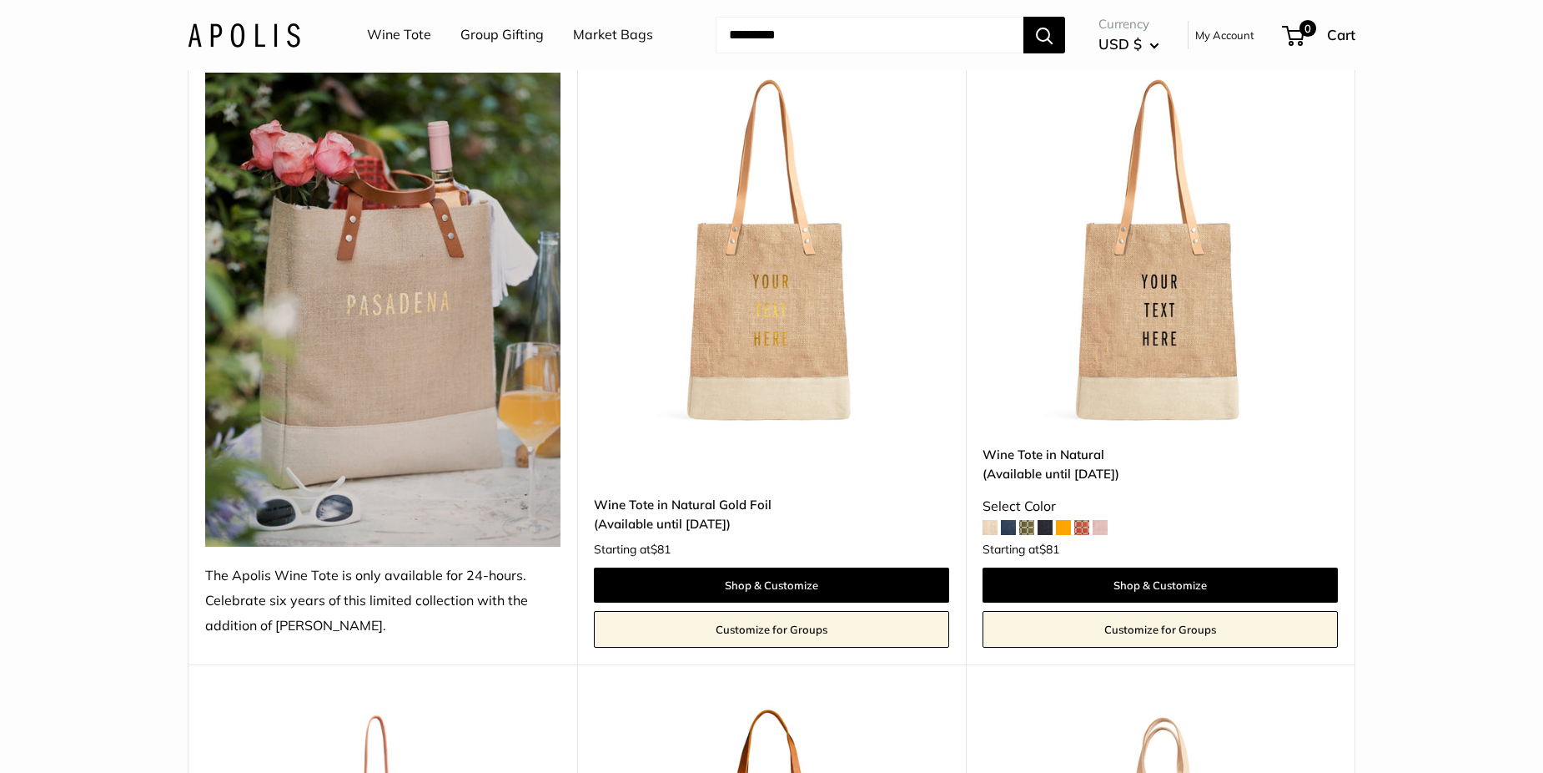
scroll to position [261, 0]
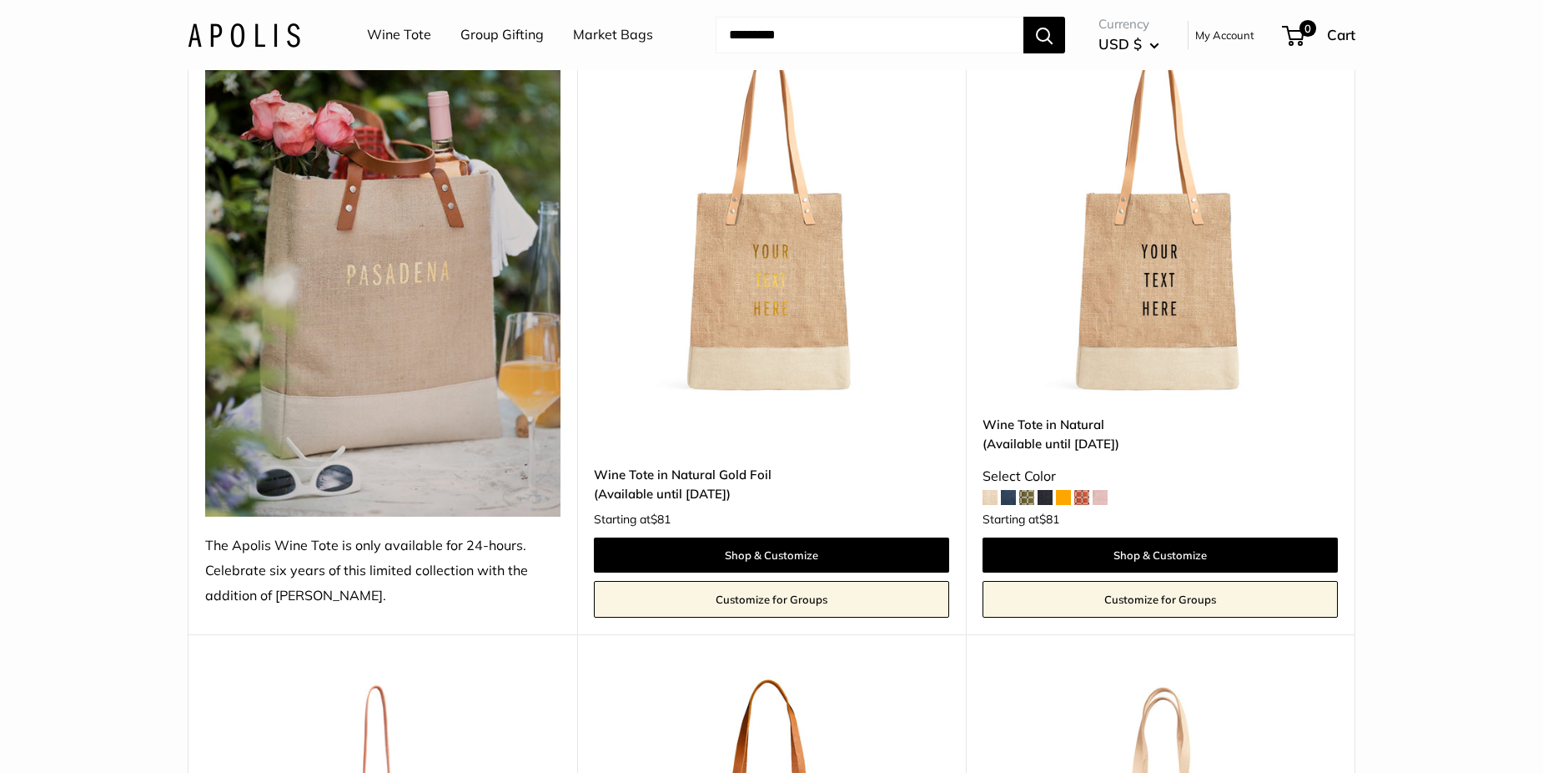
click at [0, 0] on img at bounding box center [0, 0] width 0 height 0
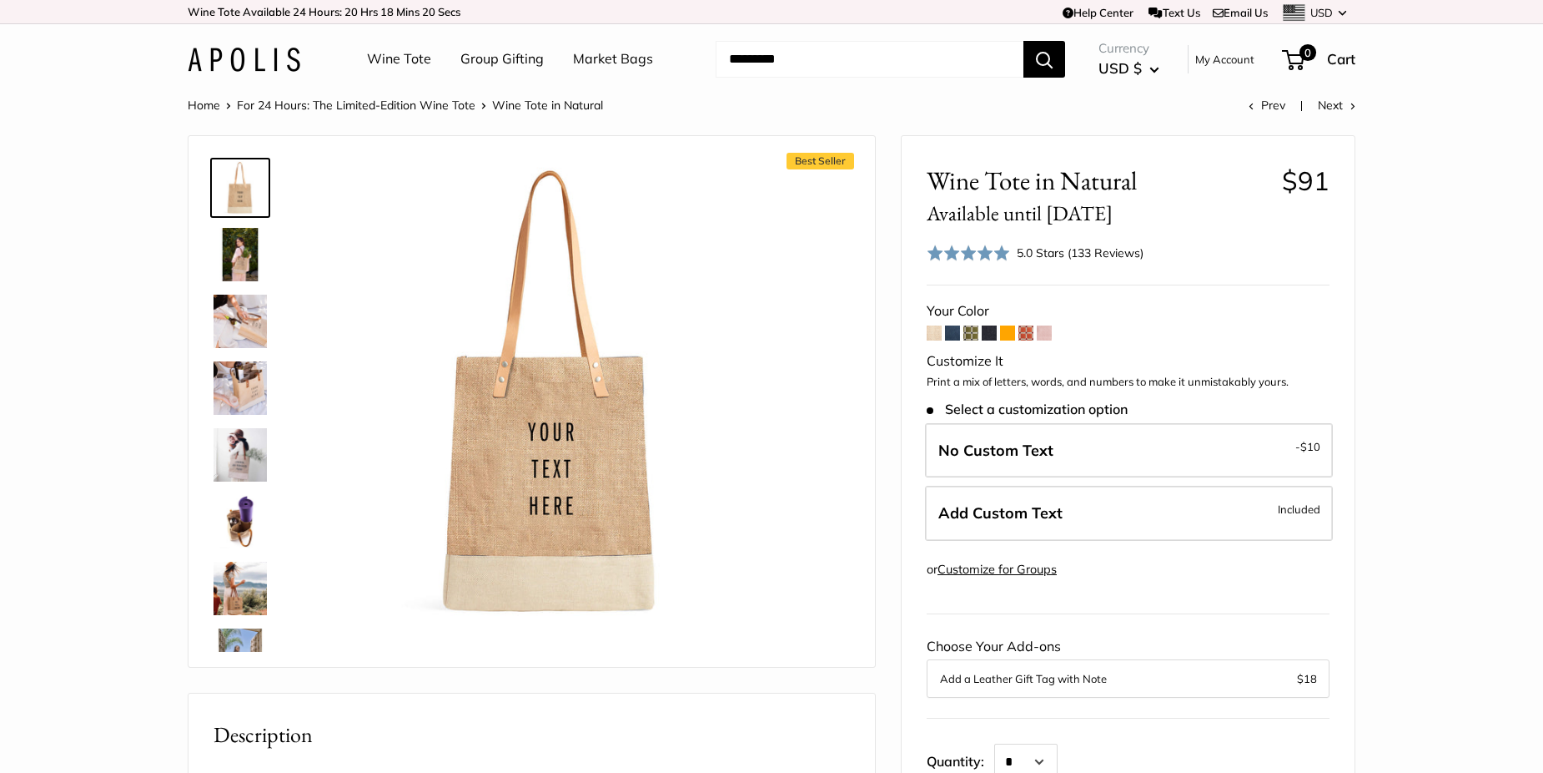
click at [952, 331] on span at bounding box center [952, 332] width 15 height 15
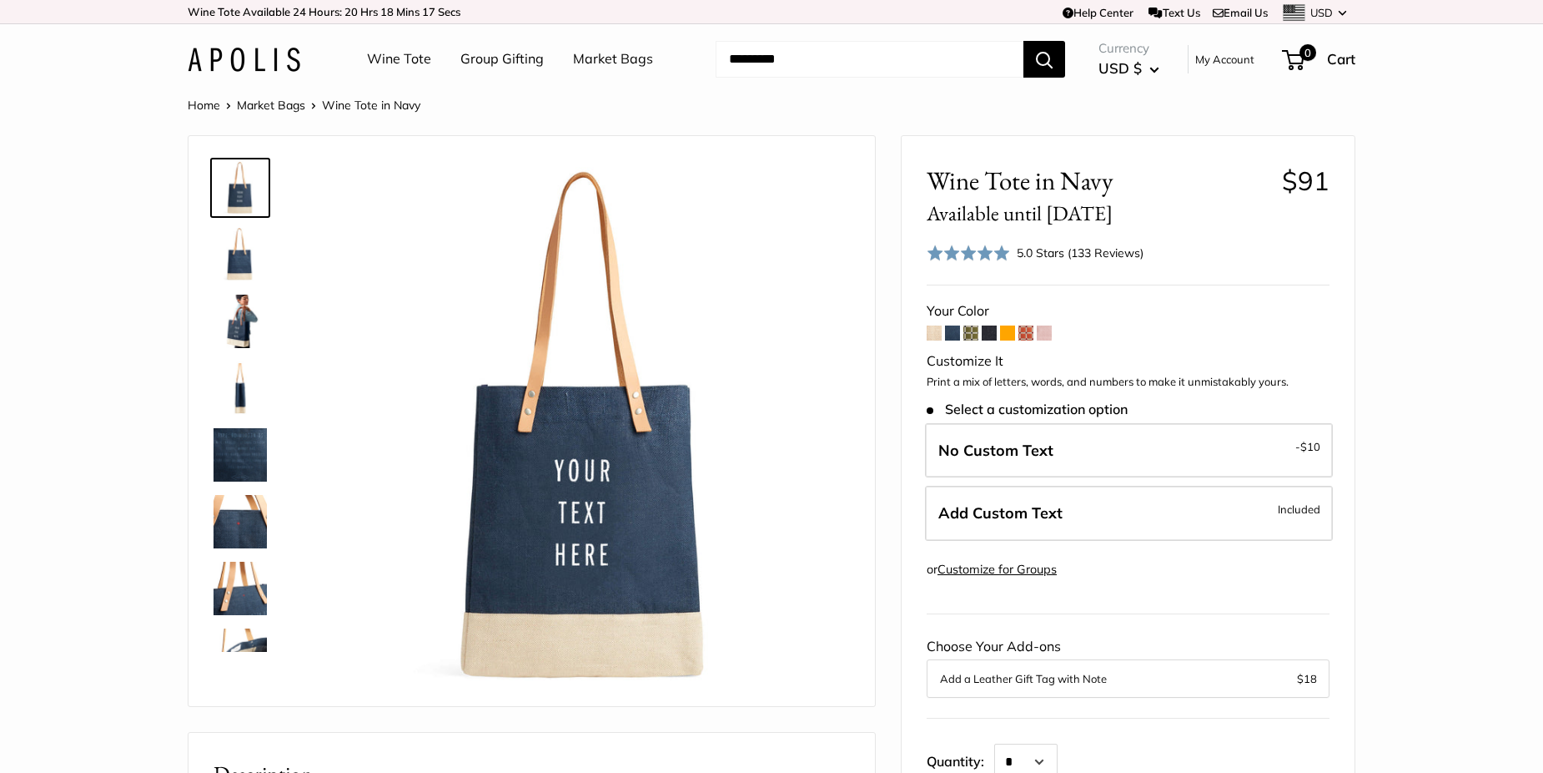
click at [930, 333] on span at bounding box center [934, 332] width 15 height 15
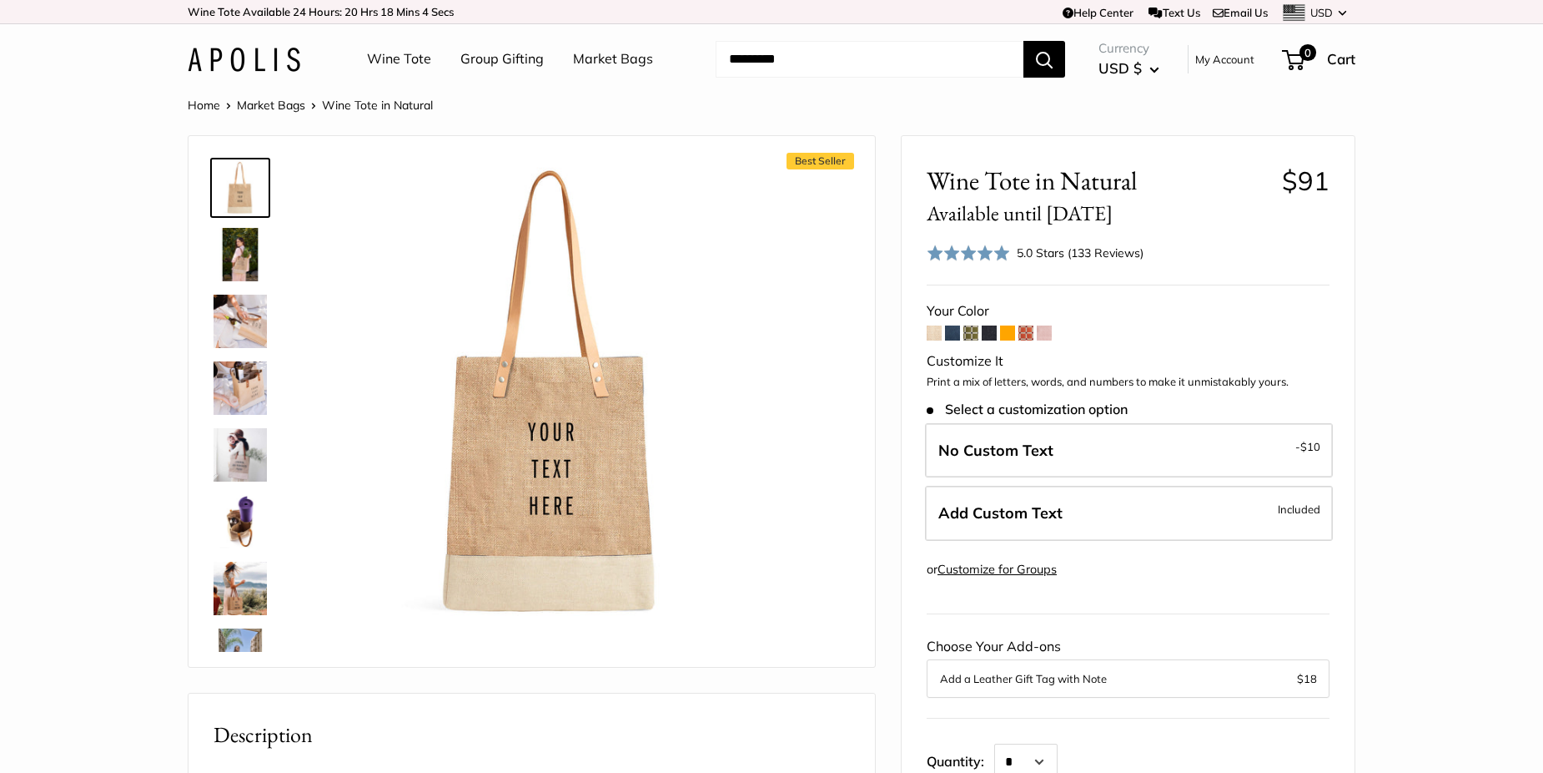
click at [974, 330] on span at bounding box center [971, 332] width 15 height 15
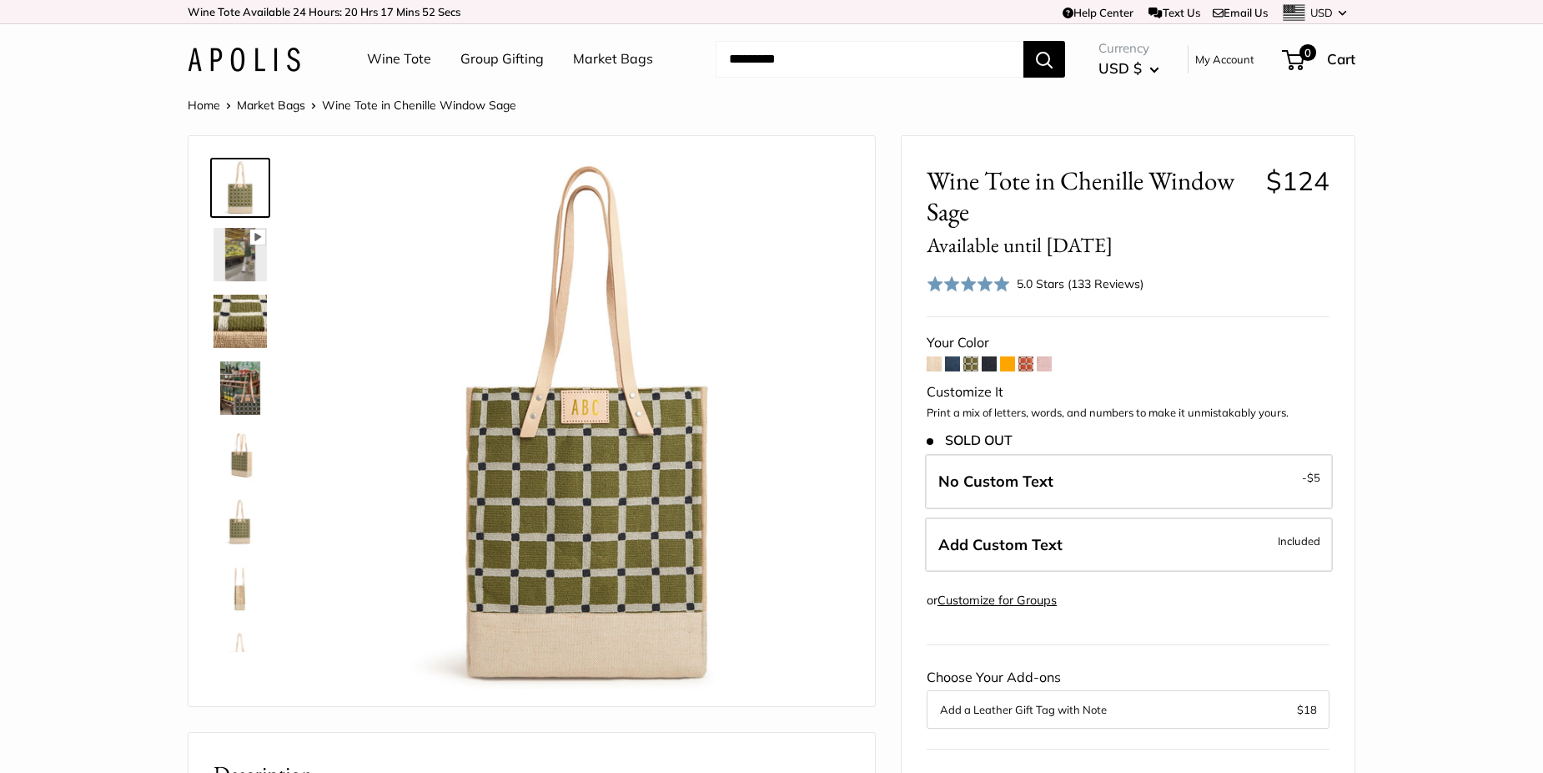
click at [1025, 367] on span at bounding box center [1026, 363] width 15 height 15
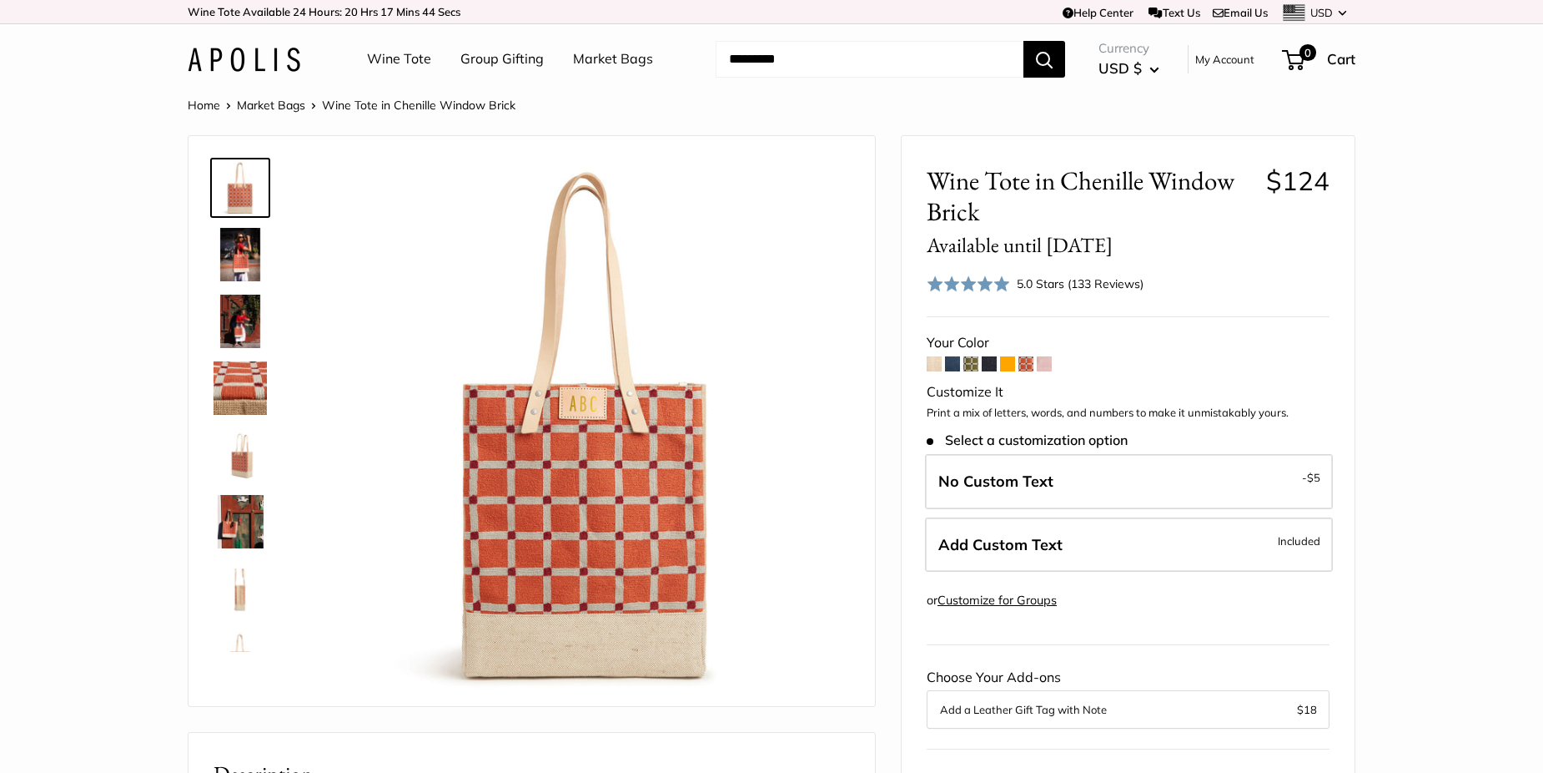
click at [1010, 361] on span at bounding box center [1007, 363] width 15 height 15
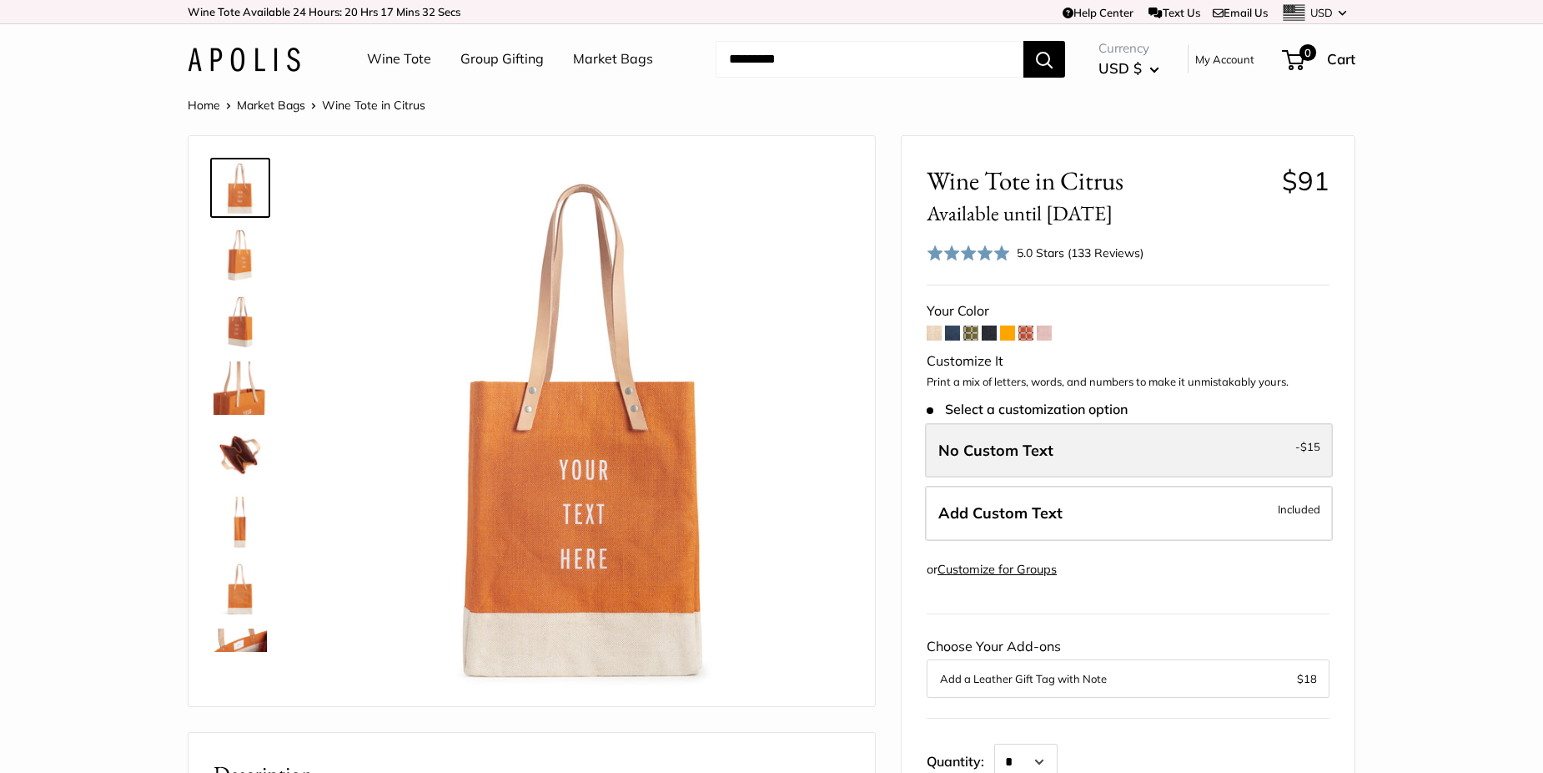
click at [1028, 444] on span "No Custom Text" at bounding box center [996, 450] width 115 height 19
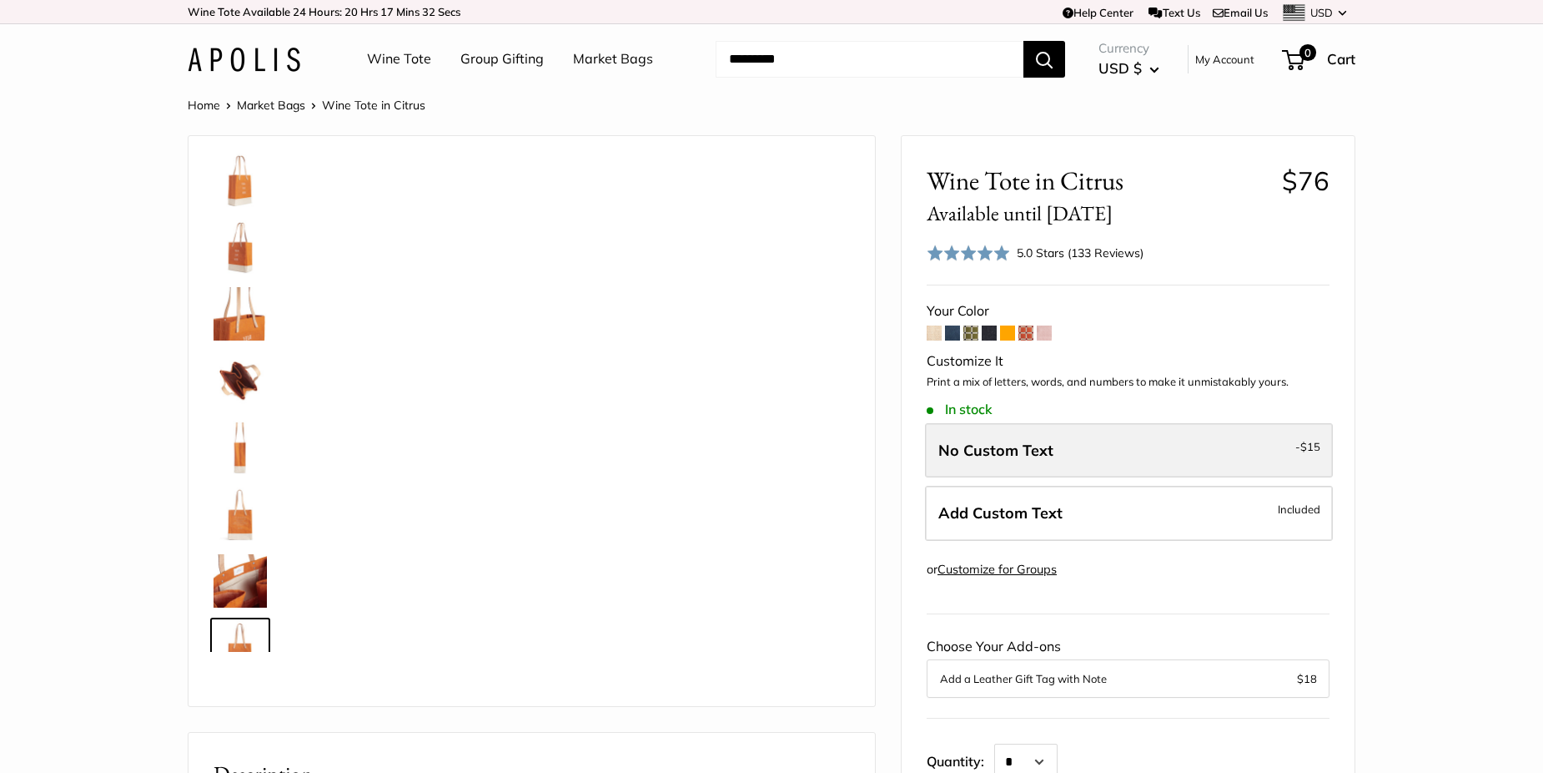
scroll to position [107, 0]
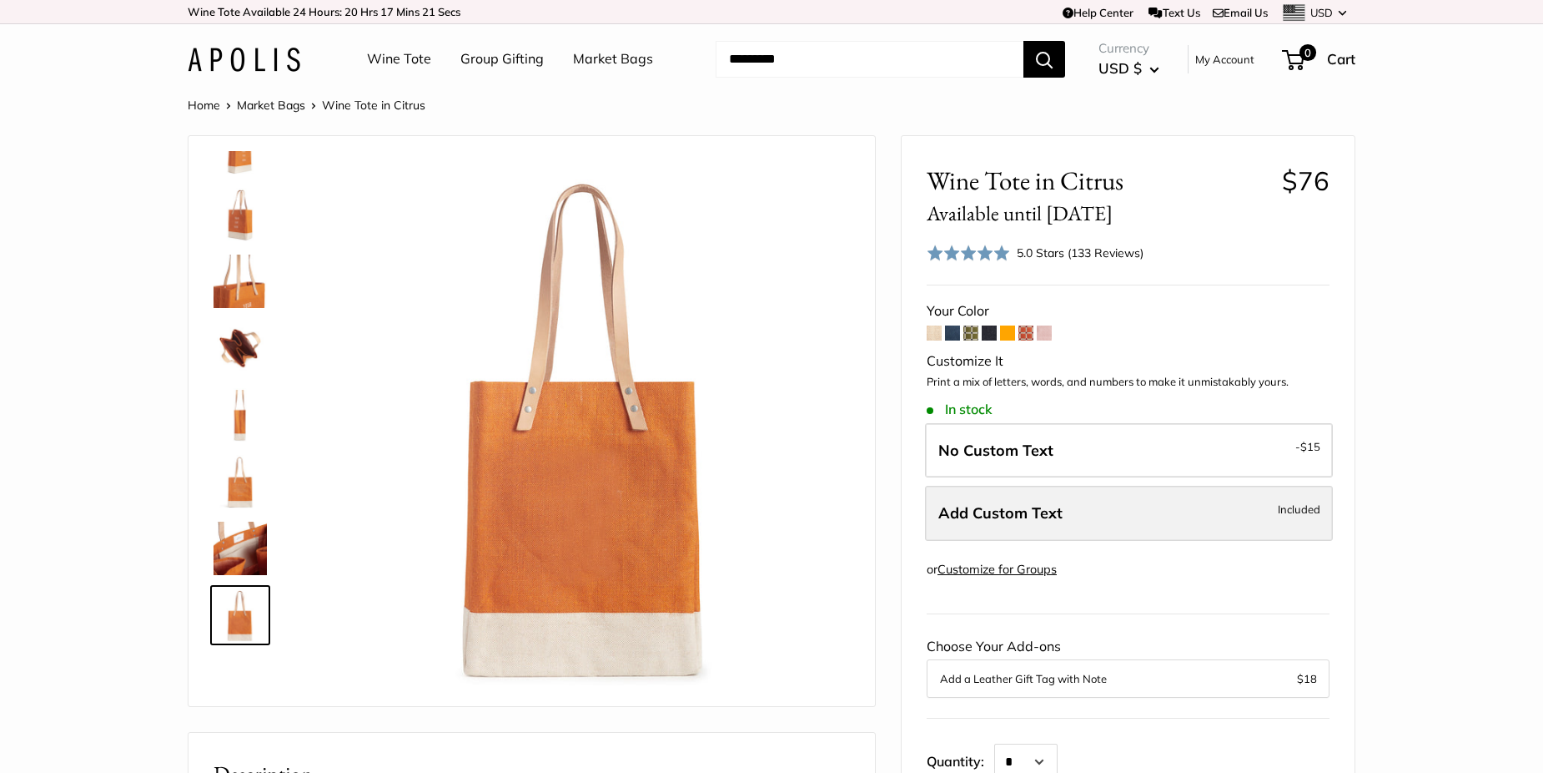
click at [1053, 515] on span "Add Custom Text" at bounding box center [1001, 512] width 124 height 19
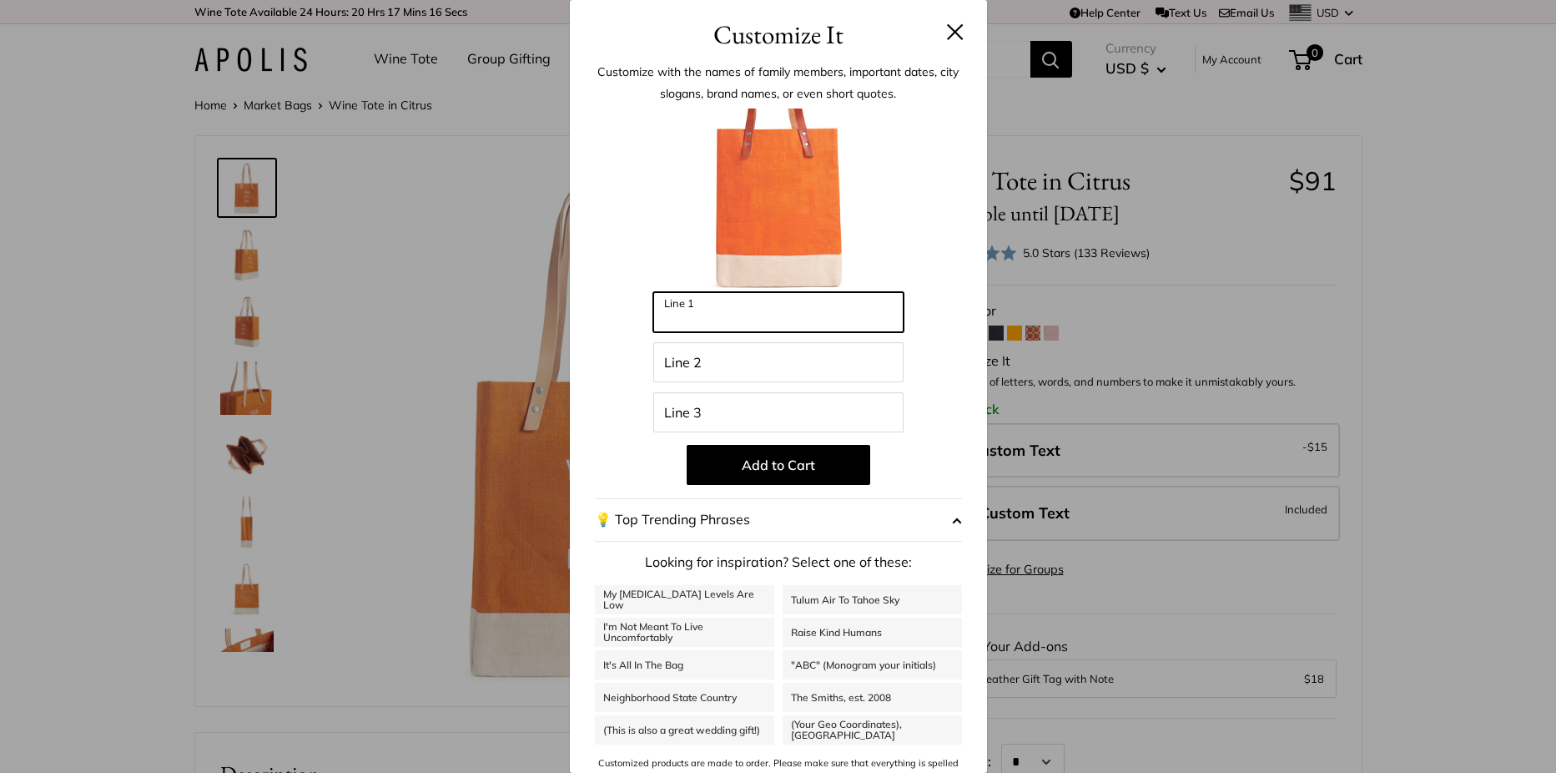
click at [756, 315] on input "Line 1" at bounding box center [778, 312] width 250 height 40
type input "**"
click at [924, 406] on div "Enter 39 letters ** Line 1 Line 2 Line 3 Add to Cart 💡 Top Trending Phrases Loo…" at bounding box center [778, 448] width 367 height 680
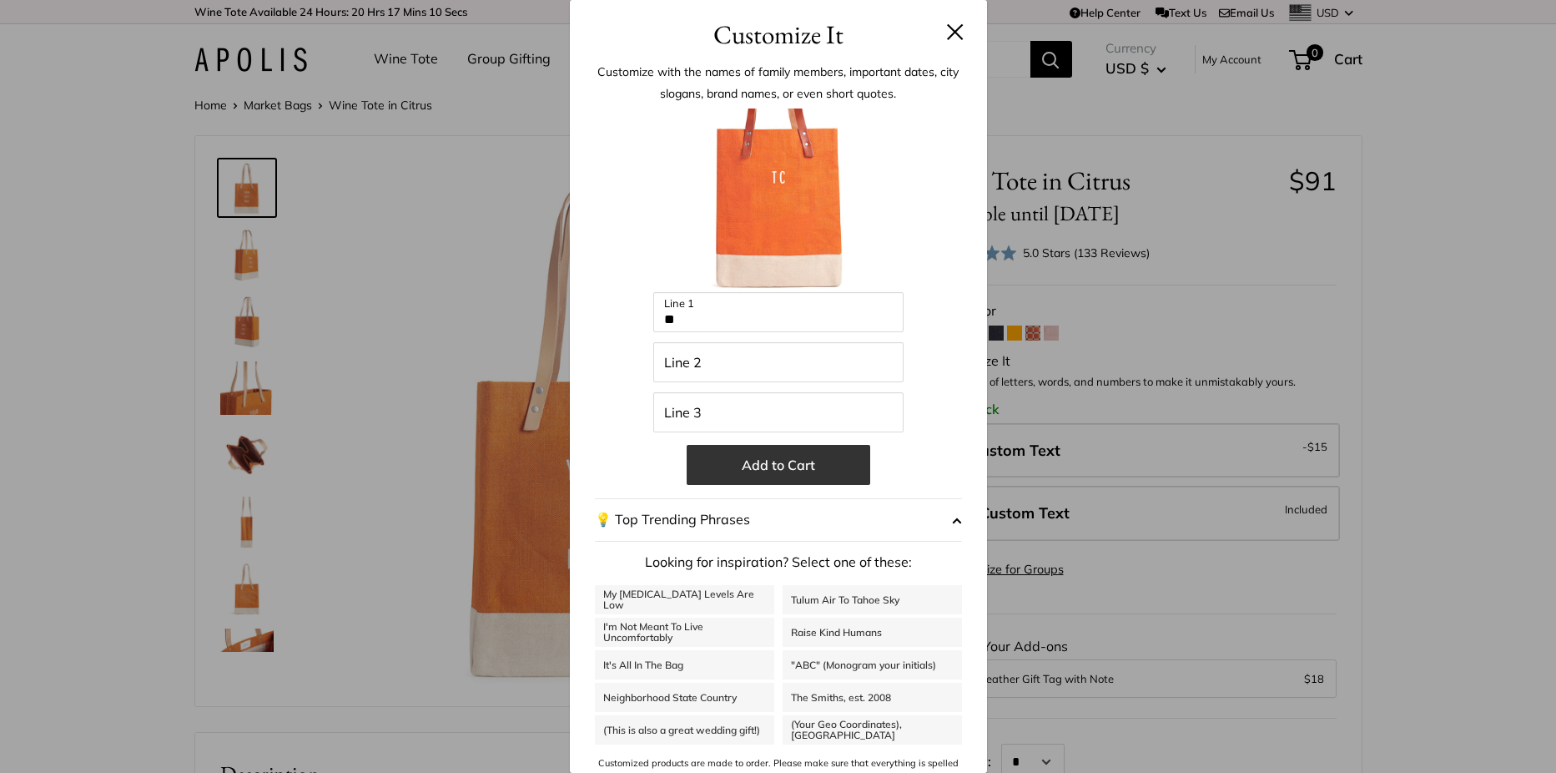
click at [765, 466] on button "Add to Cart" at bounding box center [779, 465] width 184 height 40
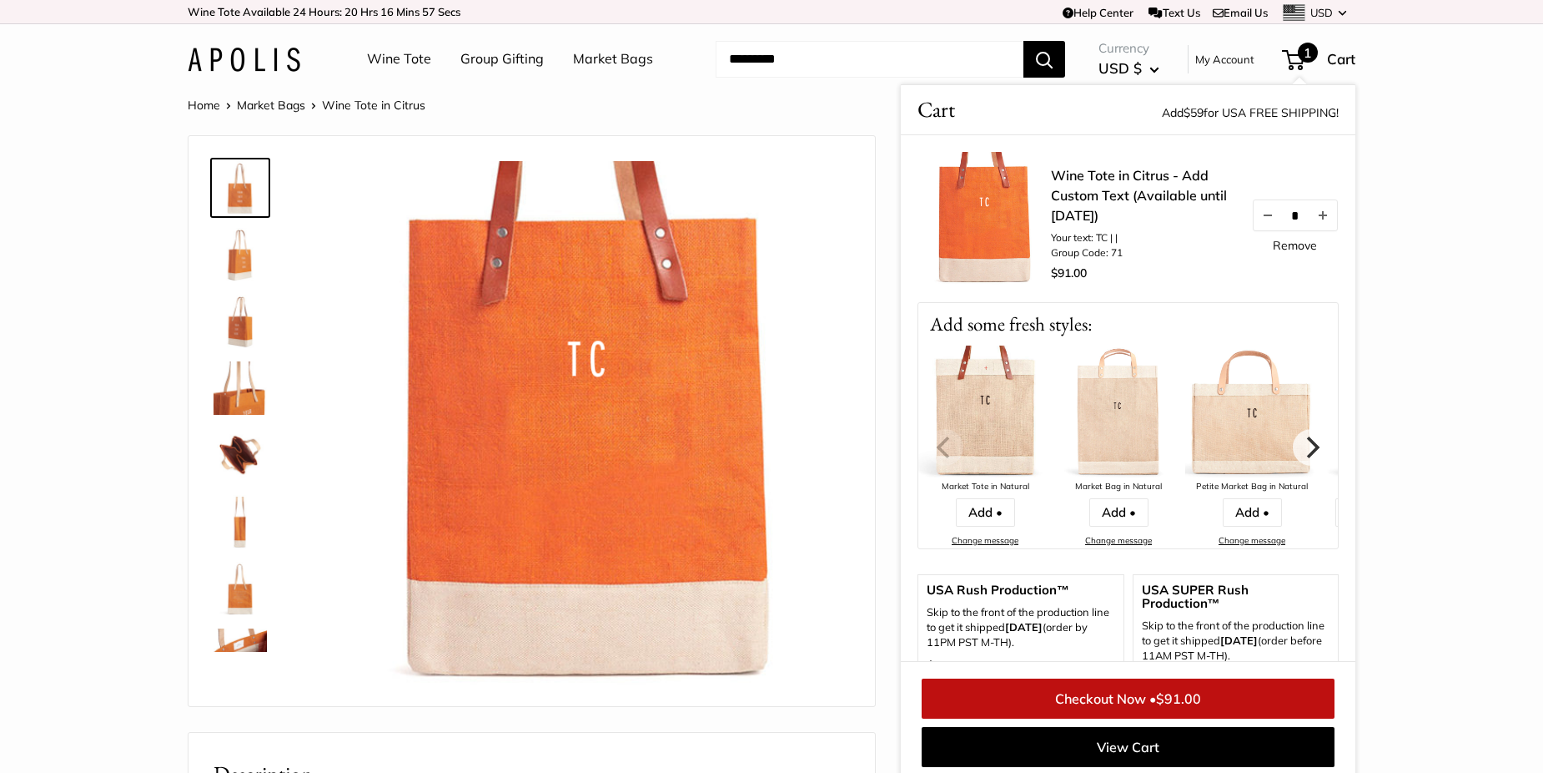
click at [1105, 700] on link "Checkout Now • $91.00" at bounding box center [1128, 698] width 413 height 40
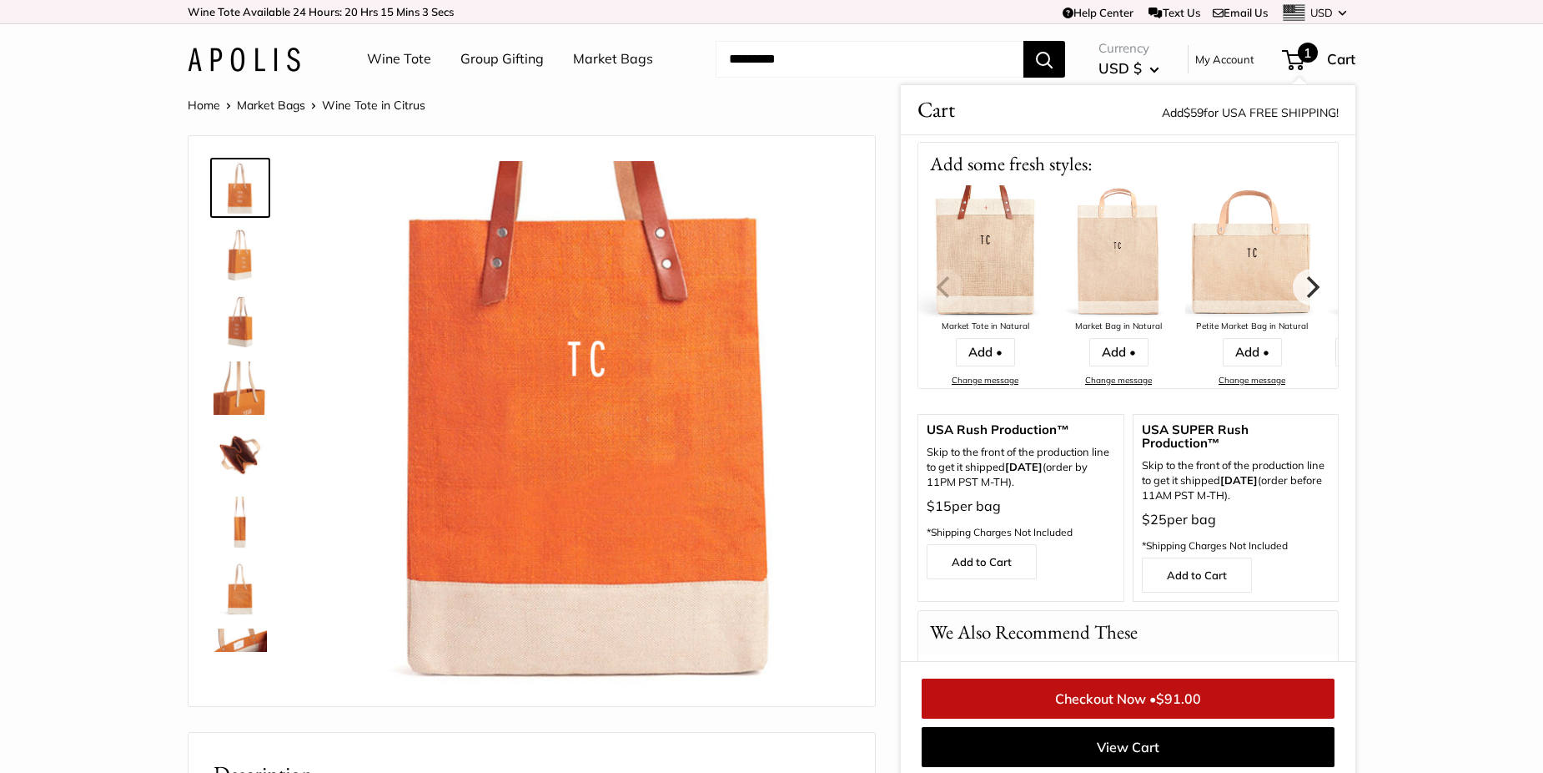
scroll to position [167, 0]
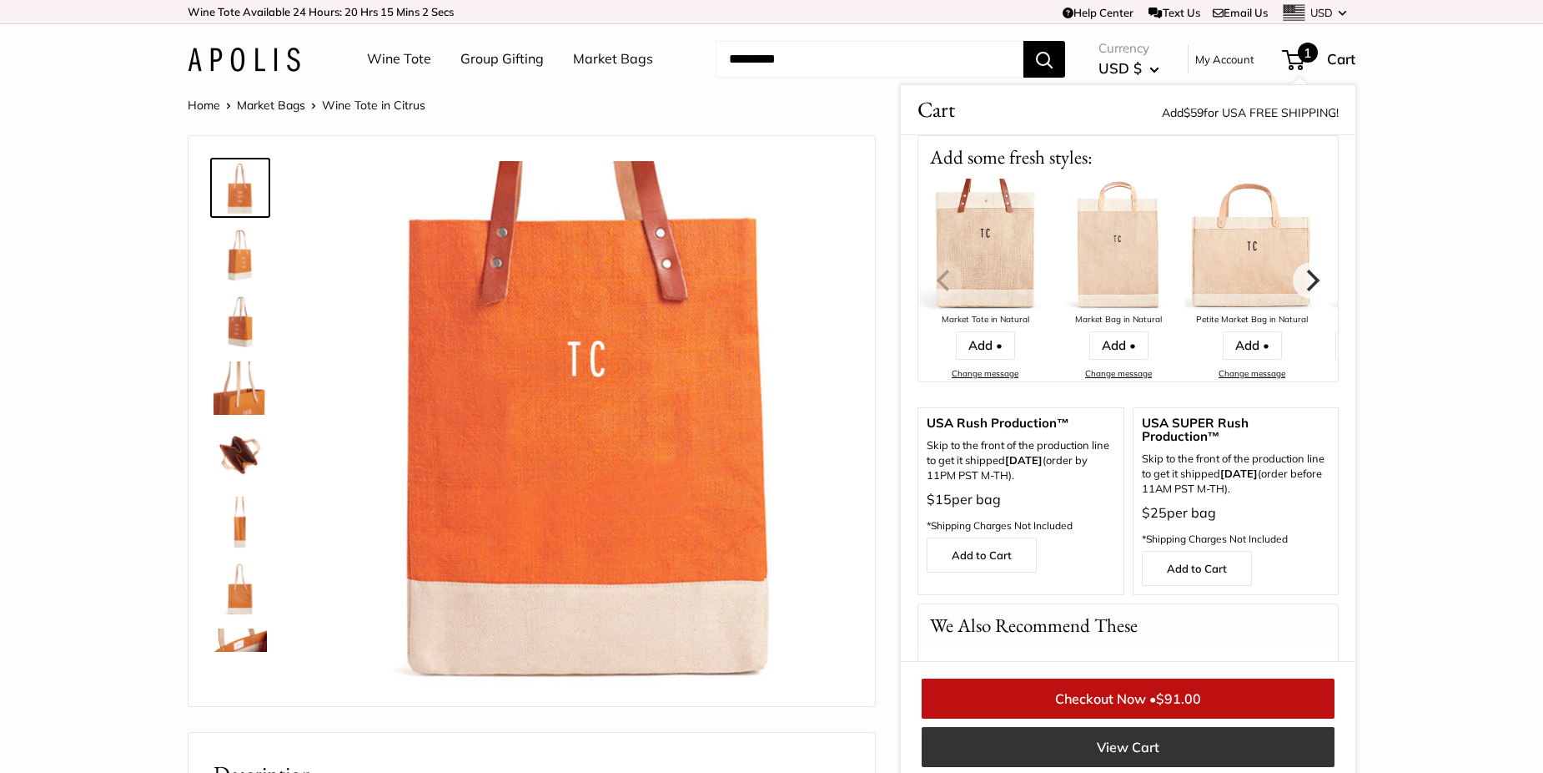
click at [1125, 750] on link "View Cart" at bounding box center [1128, 747] width 413 height 40
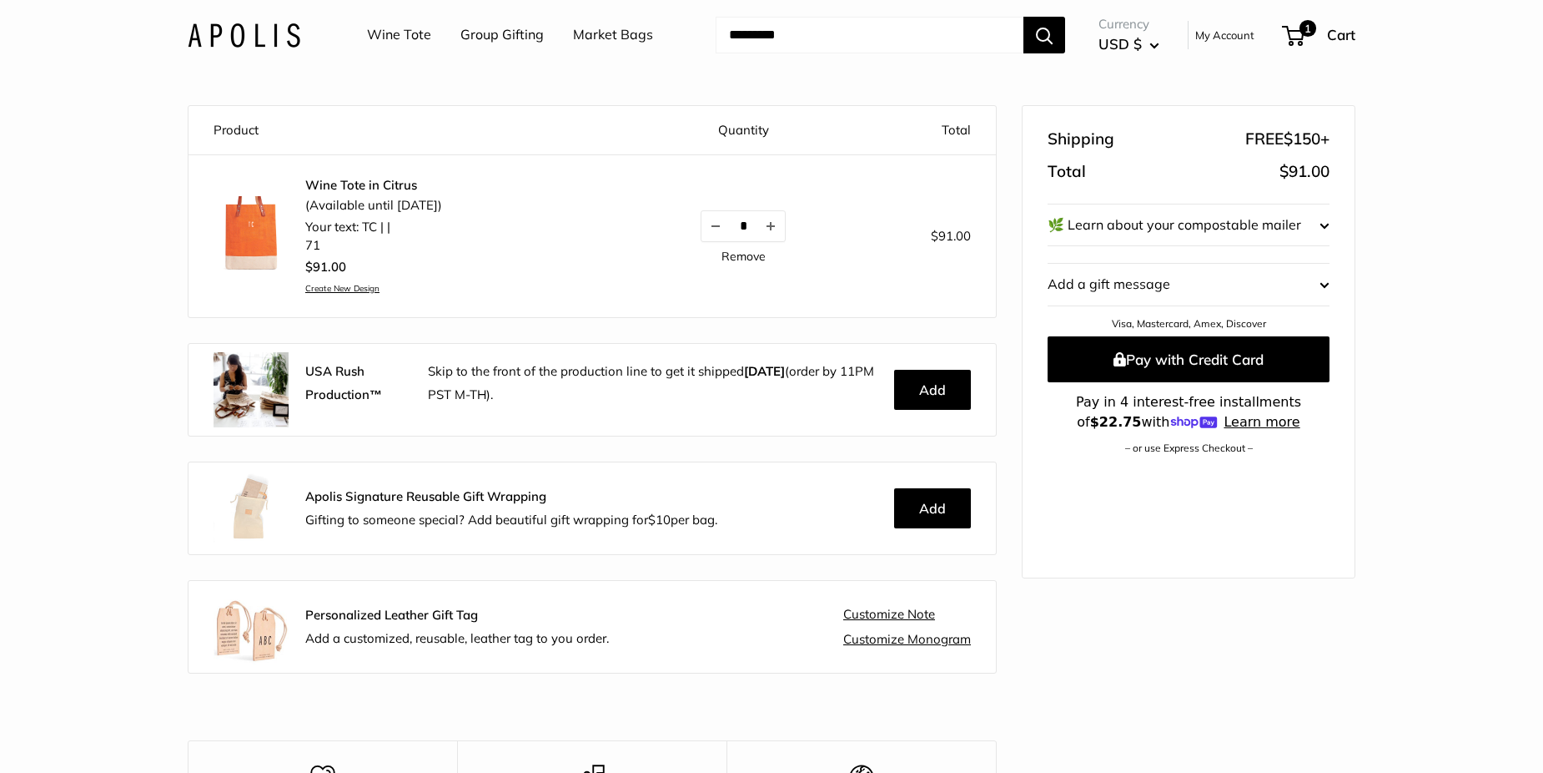
scroll to position [167, 0]
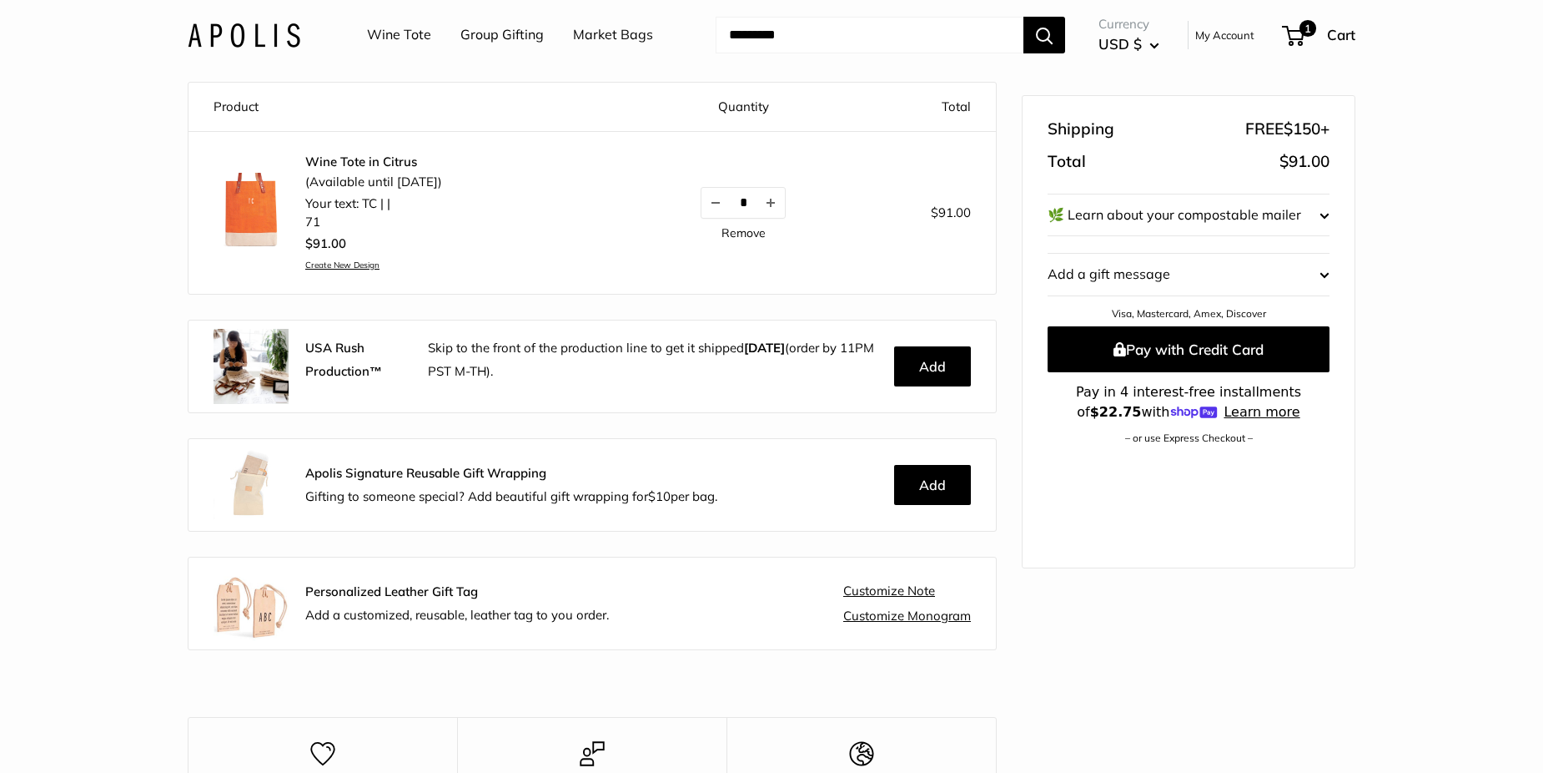
click at [275, 476] on img at bounding box center [251, 484] width 75 height 75
click at [362, 478] on strong "Apolis Signature Reusable Gift Wrapping" at bounding box center [425, 473] width 241 height 16
click at [241, 491] on img at bounding box center [251, 484] width 75 height 75
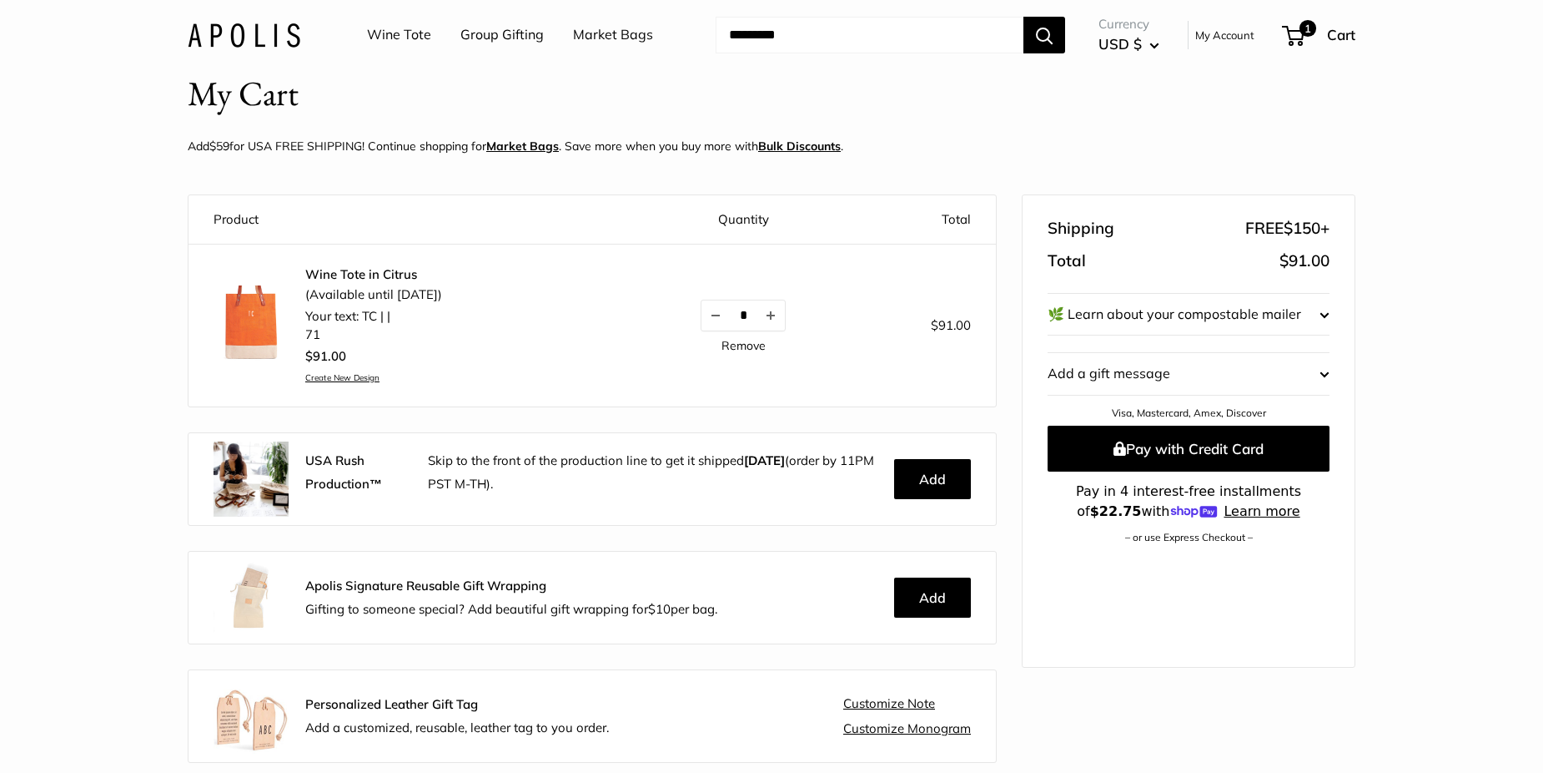
scroll to position [83, 0]
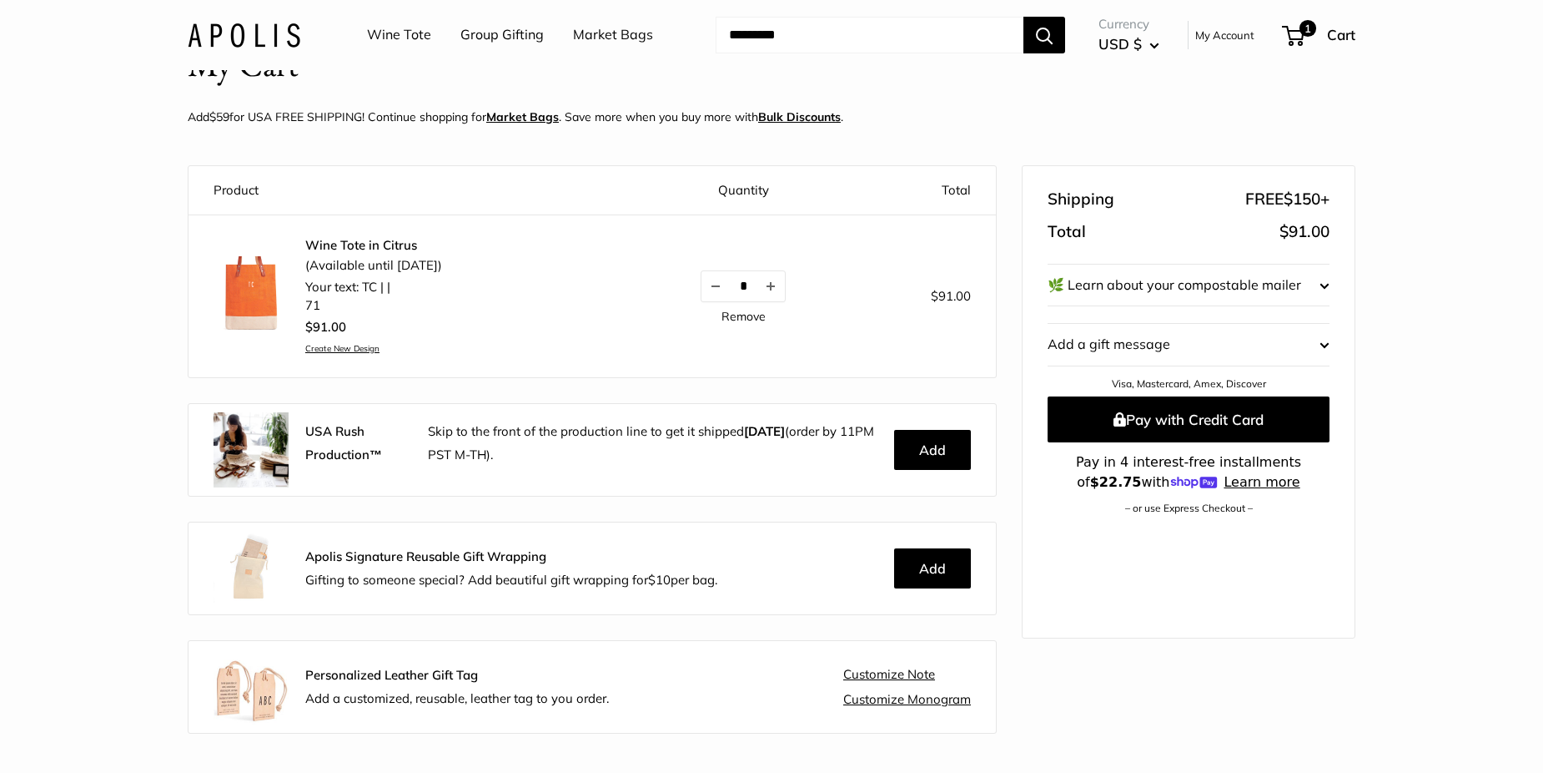
click at [260, 570] on img at bounding box center [251, 568] width 75 height 75
click at [914, 571] on button "Add" at bounding box center [932, 568] width 77 height 40
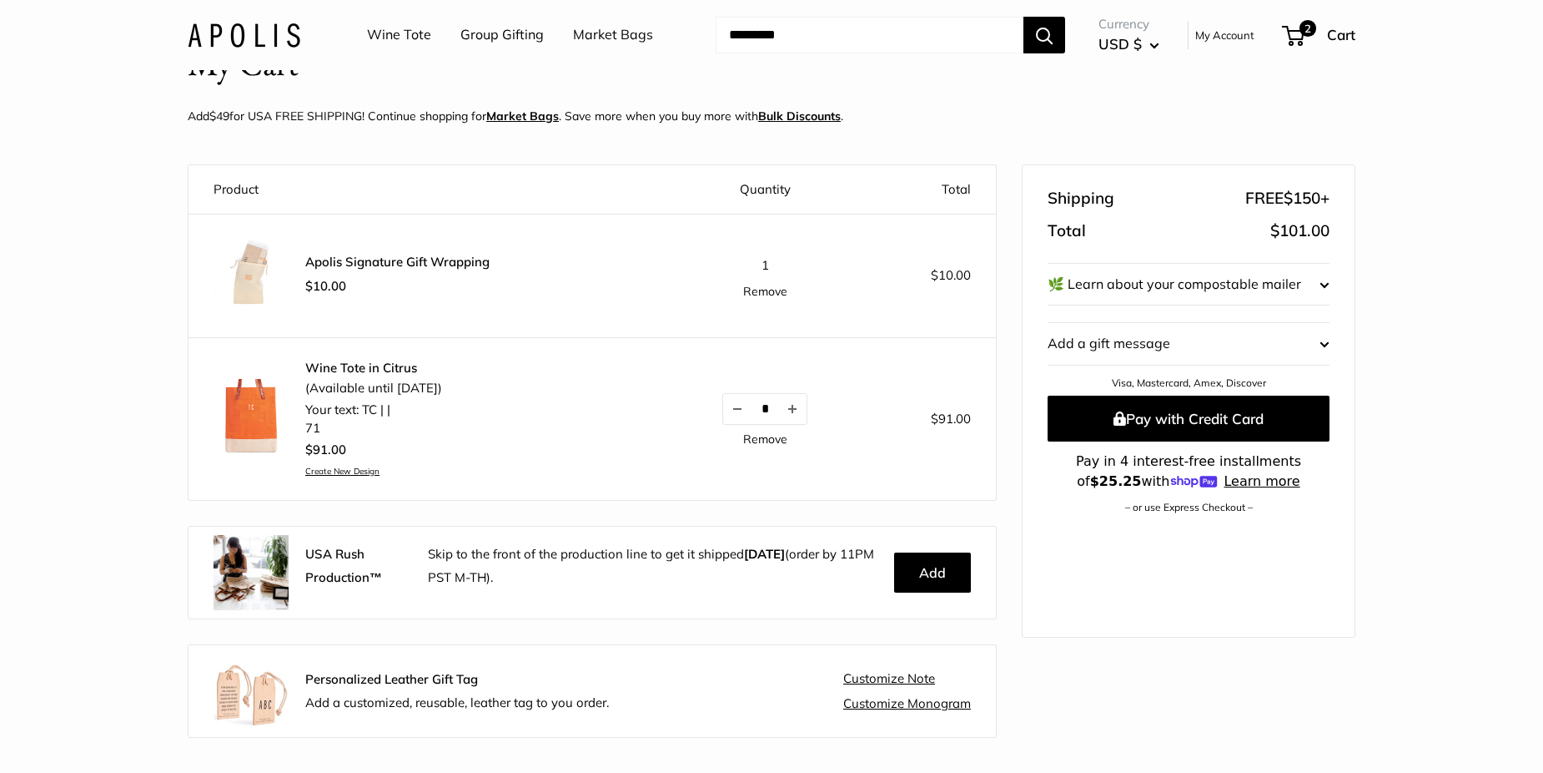
scroll to position [83, 0]
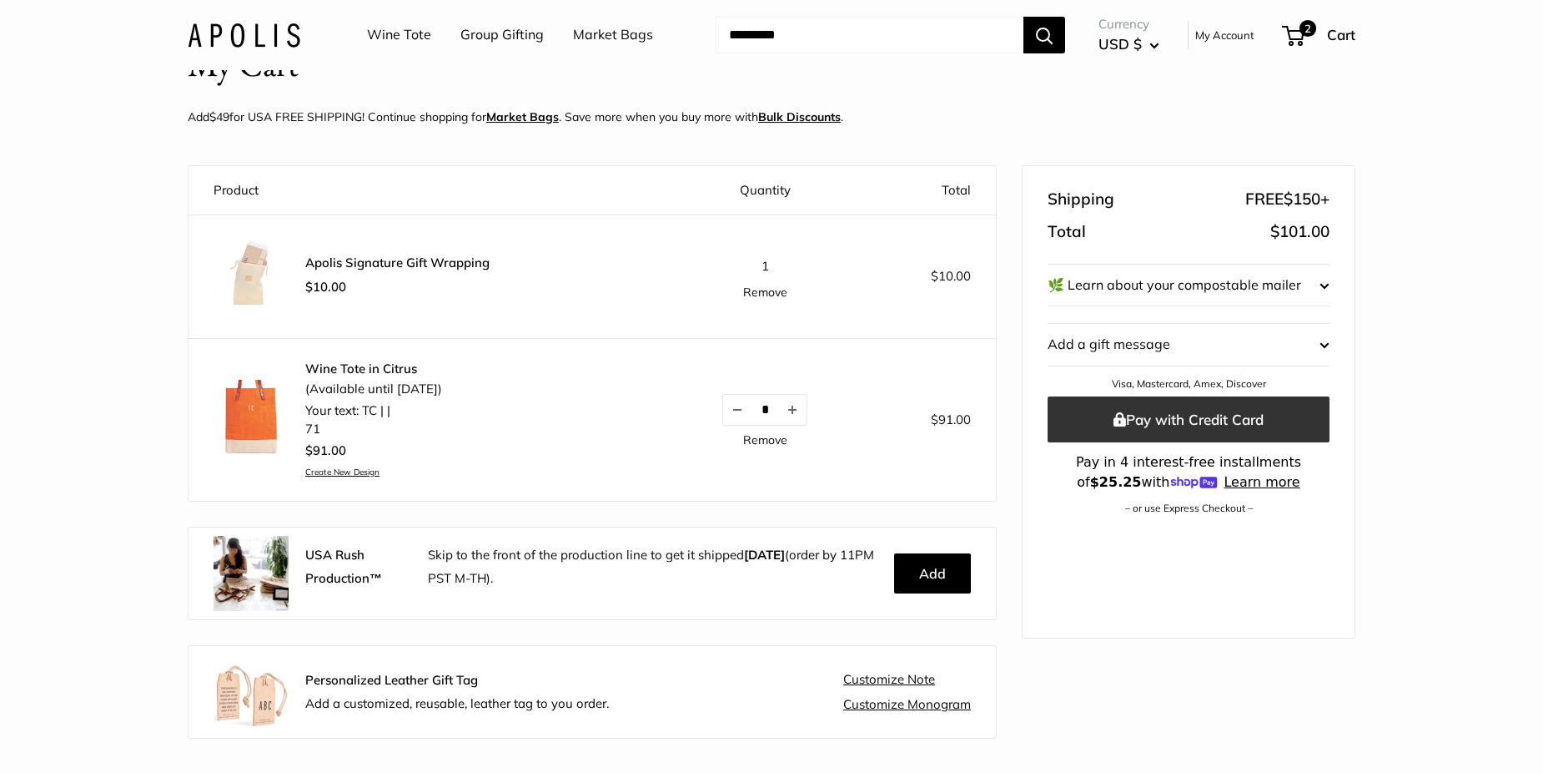
click at [1185, 413] on button "Pay with Credit Card" at bounding box center [1189, 419] width 282 height 46
